Goal: Check status: Check status

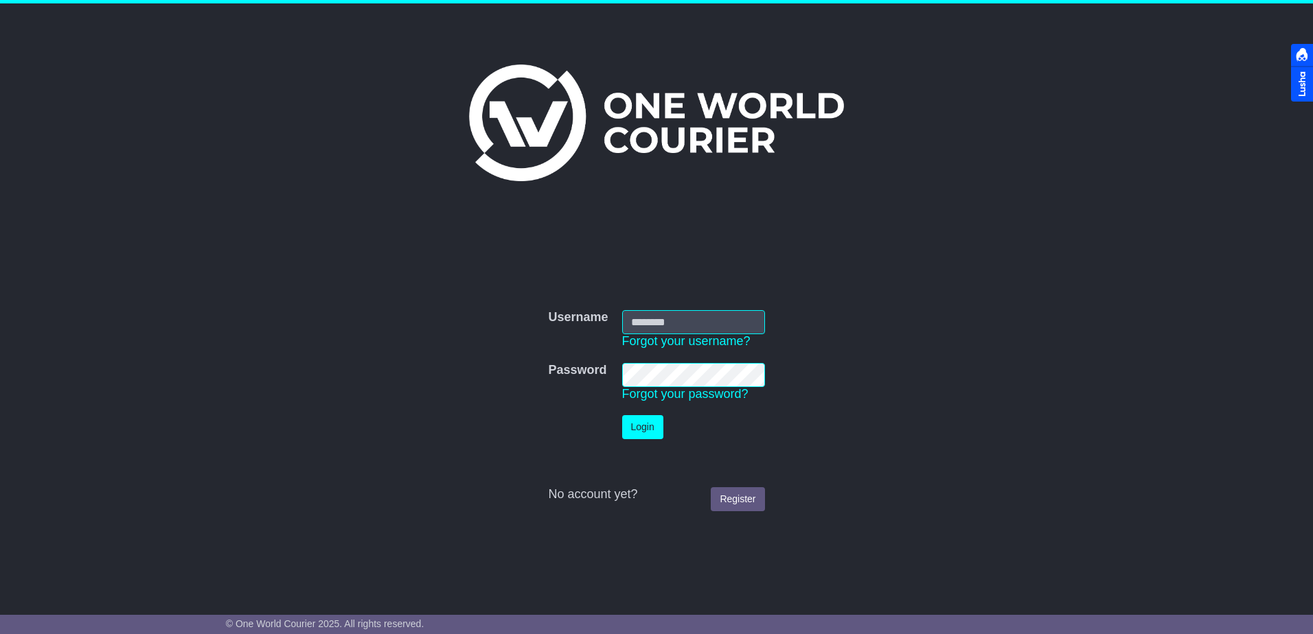
type input "**********"
click at [645, 426] on button "Login" at bounding box center [642, 427] width 41 height 24
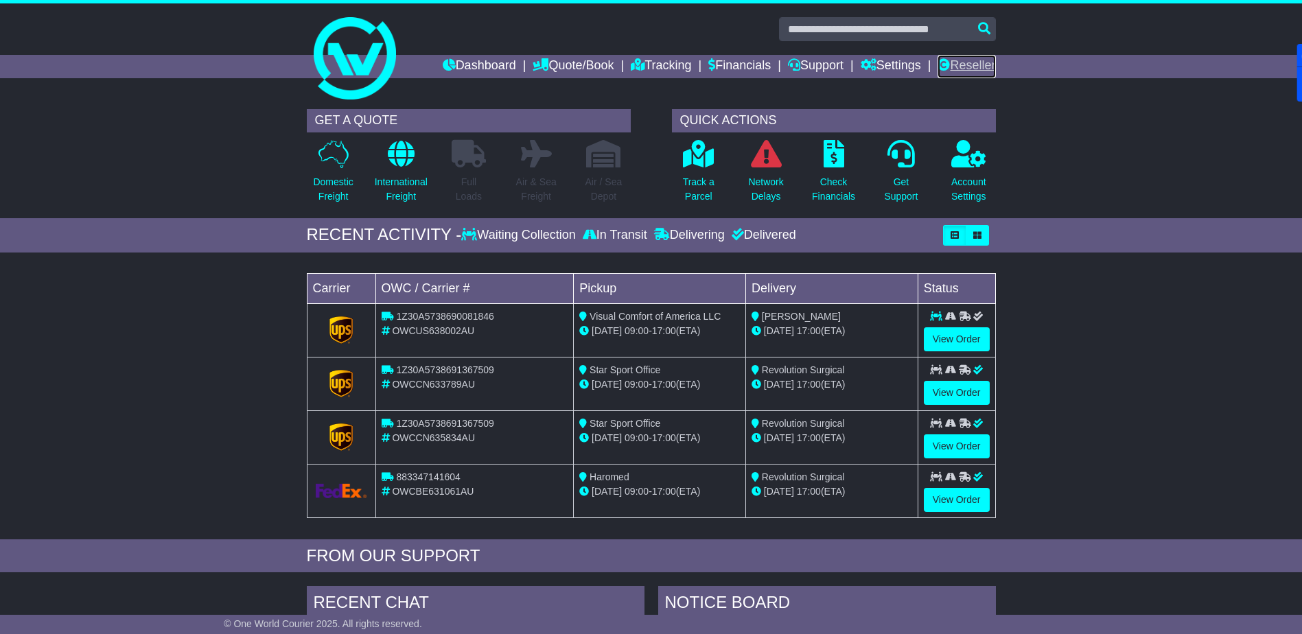
click at [967, 60] on link "Reseller" at bounding box center [967, 66] width 58 height 23
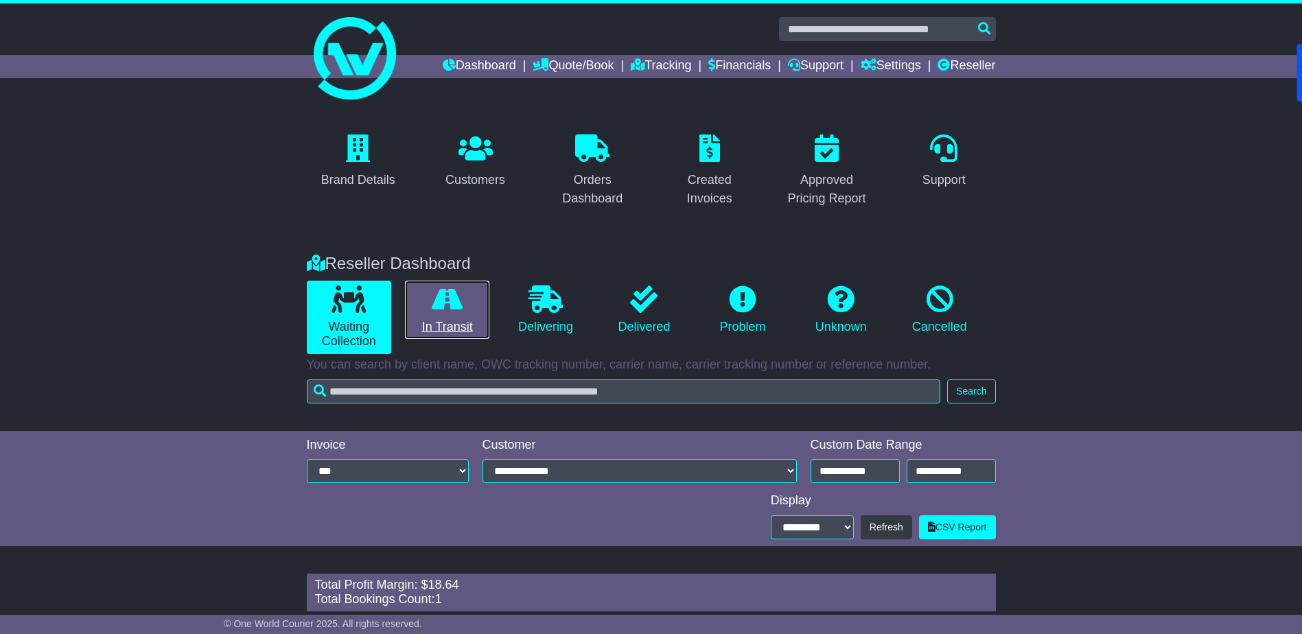
click at [447, 314] on link "In Transit" at bounding box center [447, 310] width 84 height 59
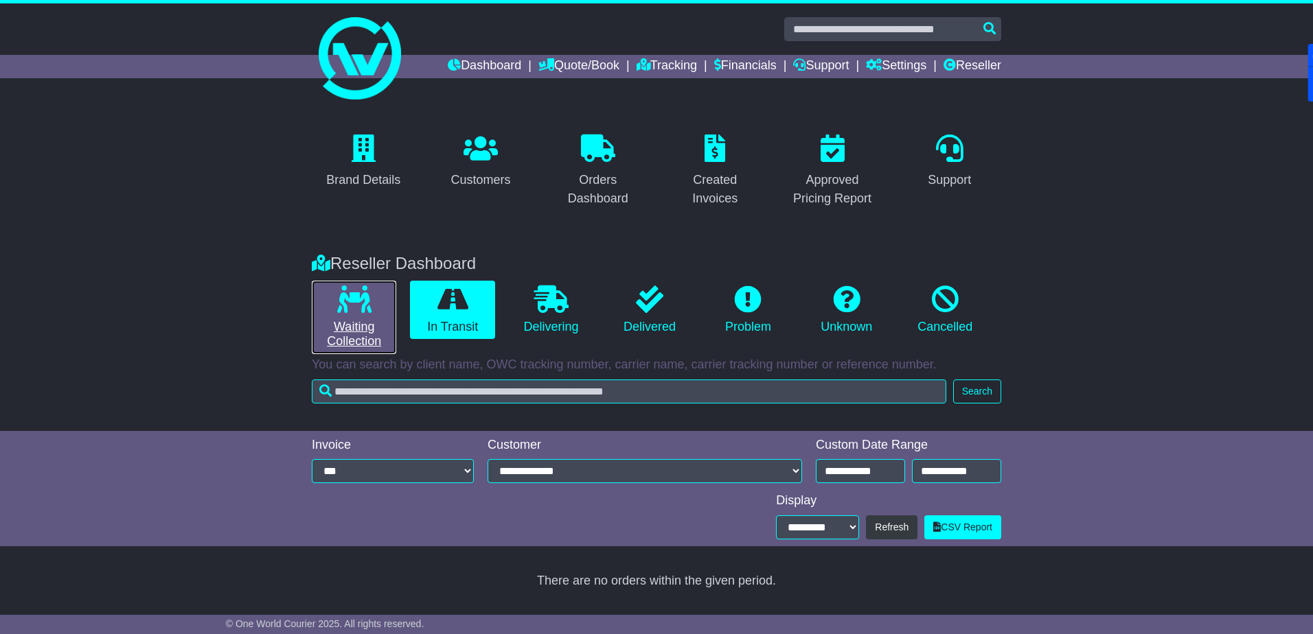
click at [358, 302] on icon at bounding box center [354, 299] width 34 height 27
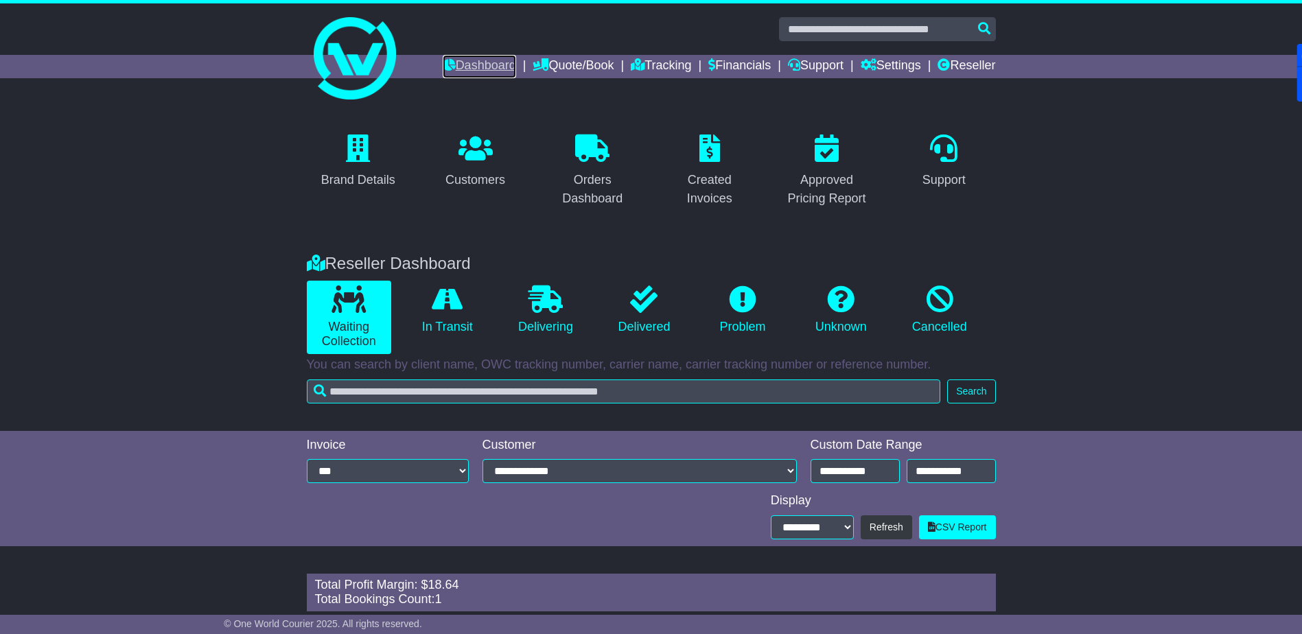
click at [478, 64] on link "Dashboard" at bounding box center [479, 66] width 73 height 23
